Goal: Task Accomplishment & Management: Use online tool/utility

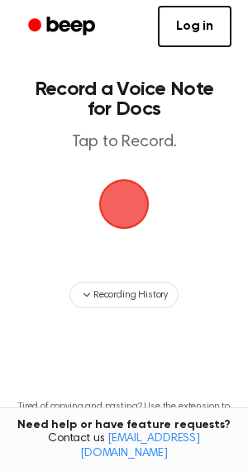
click at [123, 213] on span "button" at bounding box center [124, 204] width 46 height 46
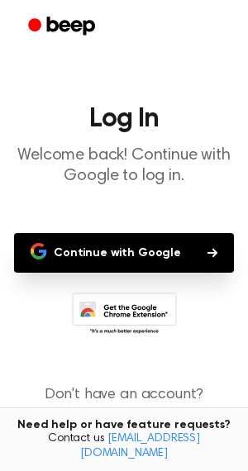
click at [99, 256] on button "Continue with Google" at bounding box center [124, 253] width 220 height 40
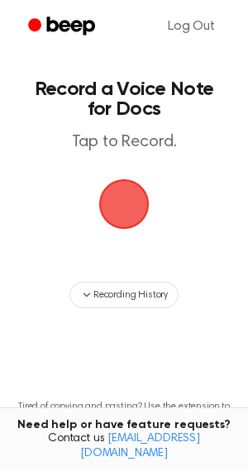
click at [102, 216] on span "button" at bounding box center [124, 204] width 46 height 46
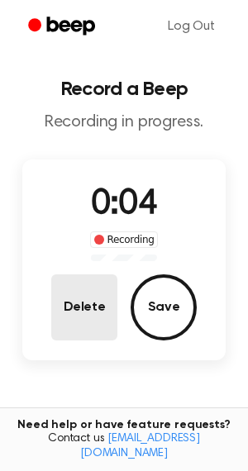
click at [91, 299] on button "Delete" at bounding box center [84, 308] width 66 height 66
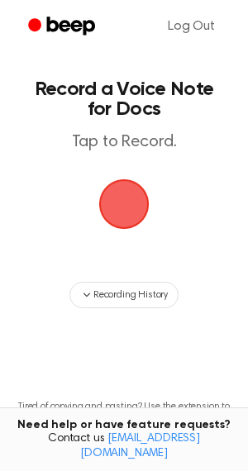
click at [132, 219] on span "button" at bounding box center [124, 204] width 46 height 46
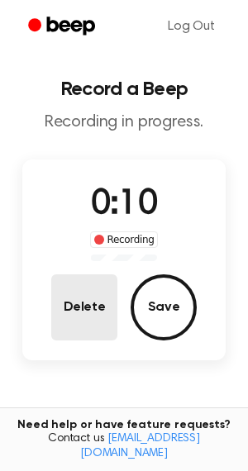
click at [80, 277] on button "Delete" at bounding box center [84, 308] width 66 height 66
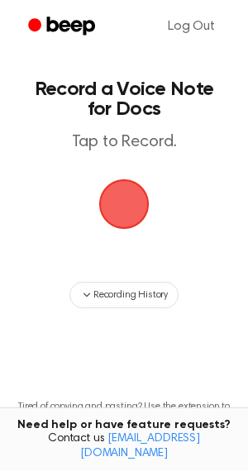
click at [133, 204] on span "button" at bounding box center [124, 204] width 46 height 46
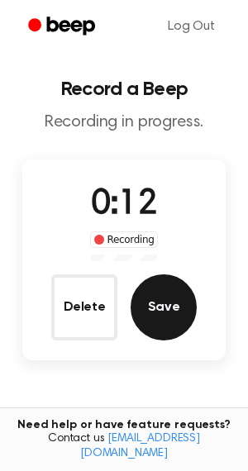
click at [163, 305] on button "Save" at bounding box center [164, 308] width 66 height 66
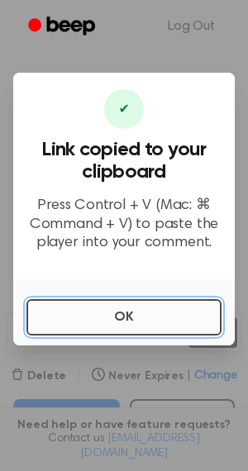
click at [83, 307] on button "OK" at bounding box center [123, 317] width 195 height 36
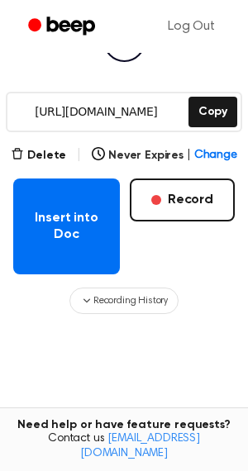
scroll to position [253, 0]
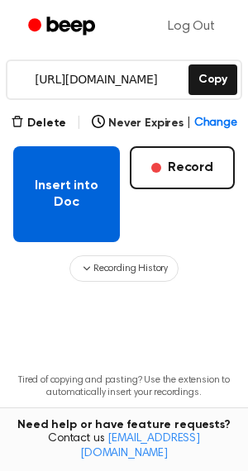
click at [98, 182] on button "Insert into Doc" at bounding box center [66, 194] width 107 height 96
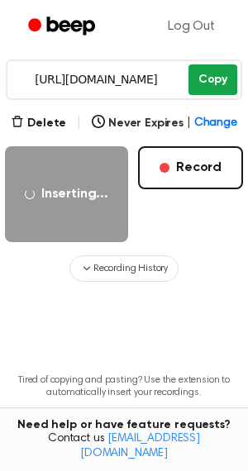
click at [223, 77] on button "Copy" at bounding box center [213, 80] width 49 height 31
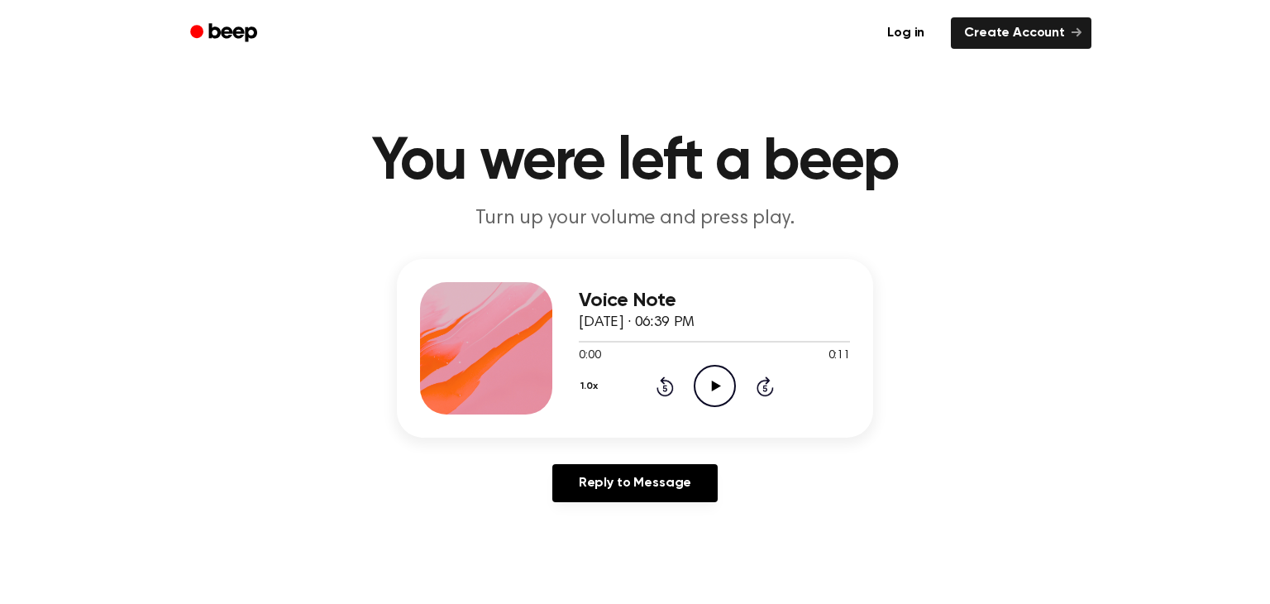
click at [701, 392] on icon "Play Audio" at bounding box center [715, 386] width 42 height 42
